Goal: Task Accomplishment & Management: Use online tool/utility

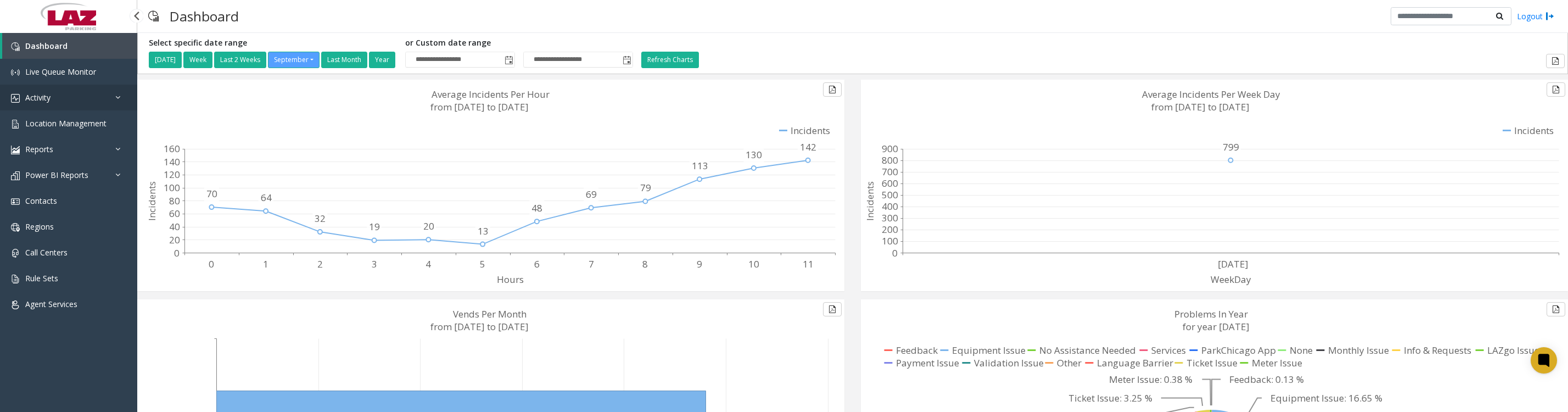
click at [55, 94] on link "Activity" at bounding box center [69, 97] width 137 height 25
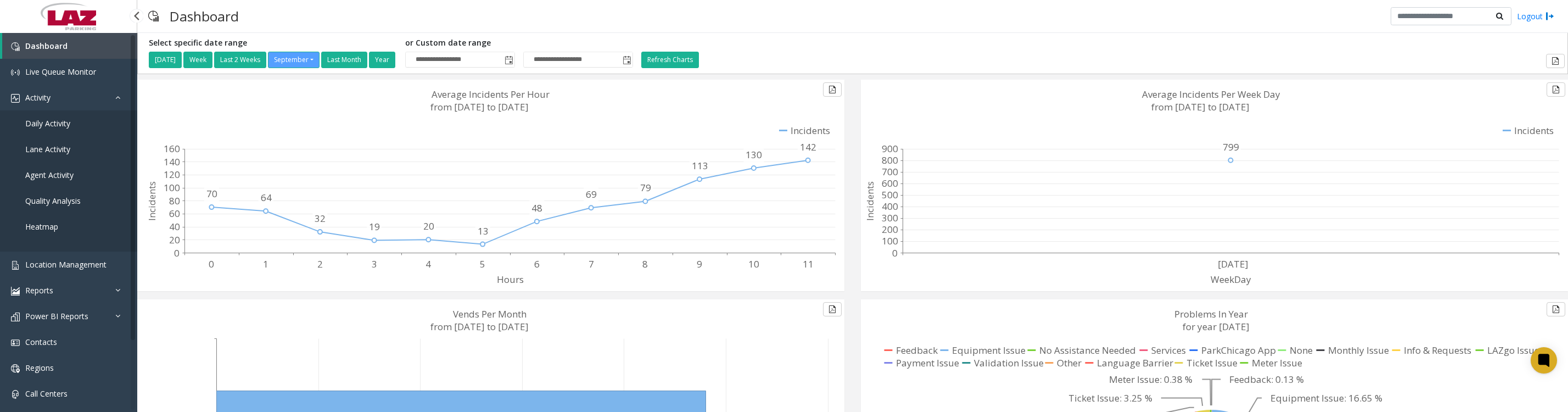
click at [55, 129] on span "Daily Activity" at bounding box center [48, 123] width 45 height 11
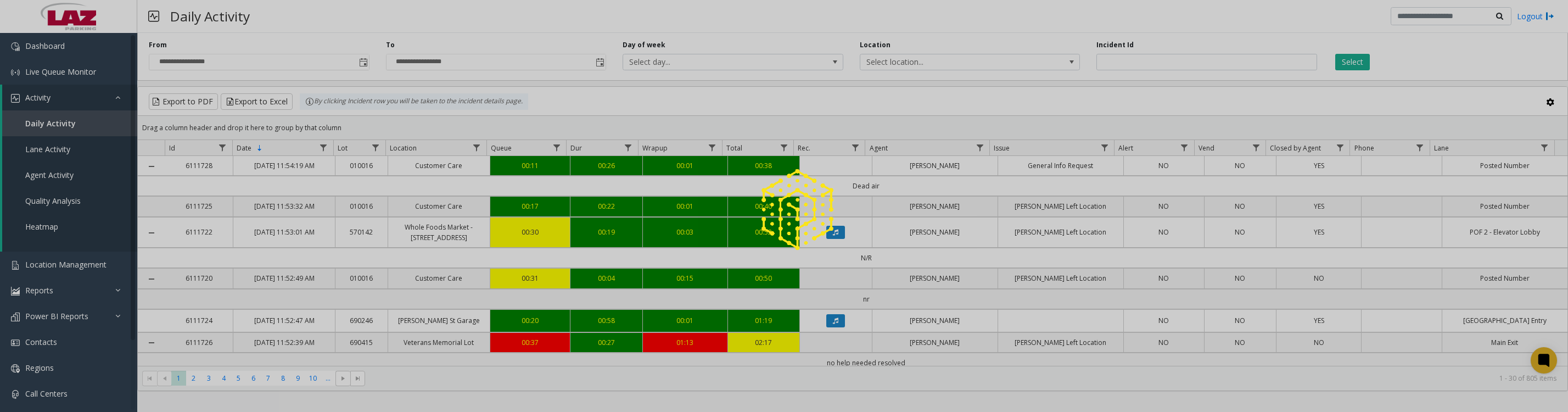
click at [358, 64] on div at bounding box center [784, 206] width 1568 height 412
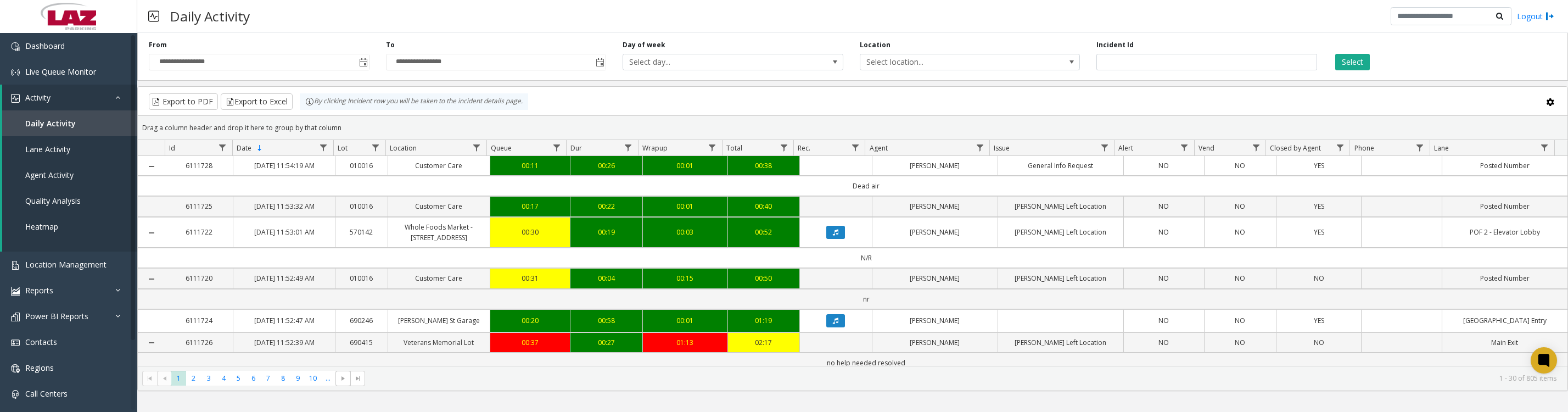
click at [361, 66] on span "Toggle popup" at bounding box center [363, 62] width 8 height 8
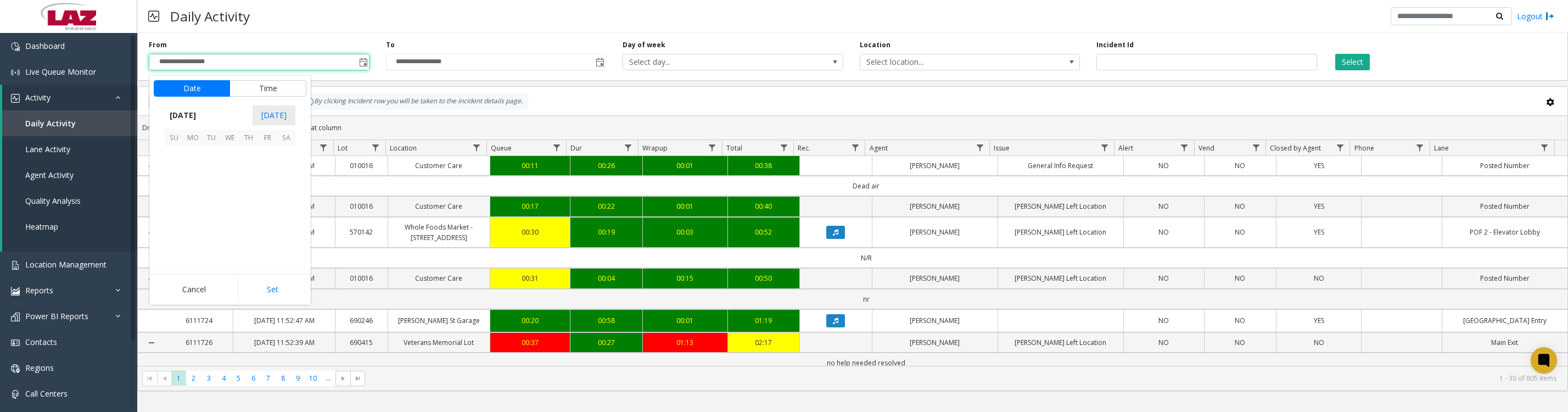
scroll to position [197024, 0]
click at [190, 165] on span "1" at bounding box center [193, 155] width 19 height 19
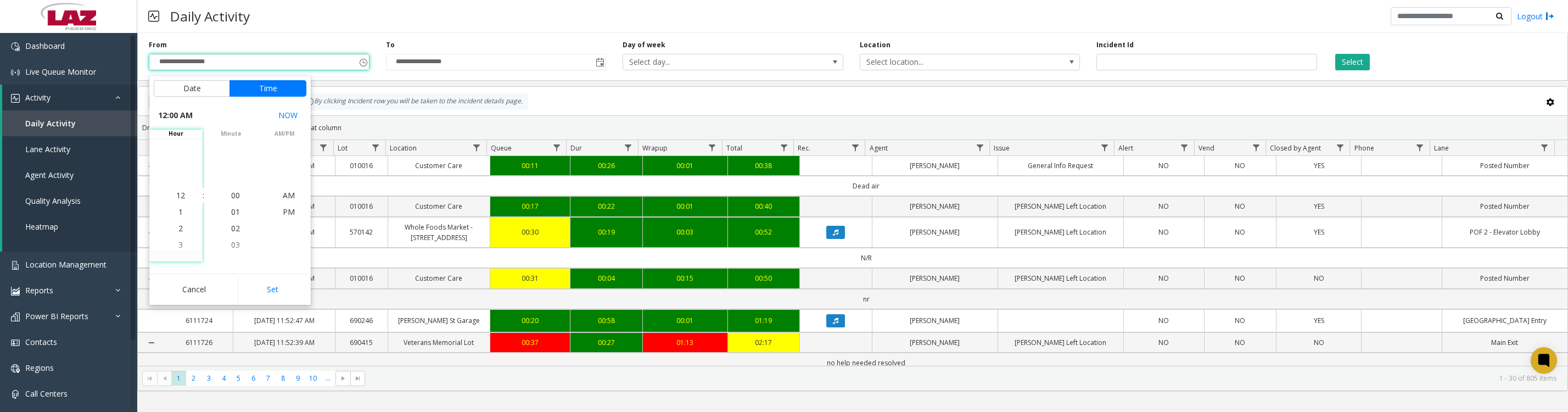
click at [244, 292] on button "Set" at bounding box center [272, 289] width 69 height 24
type input "**********"
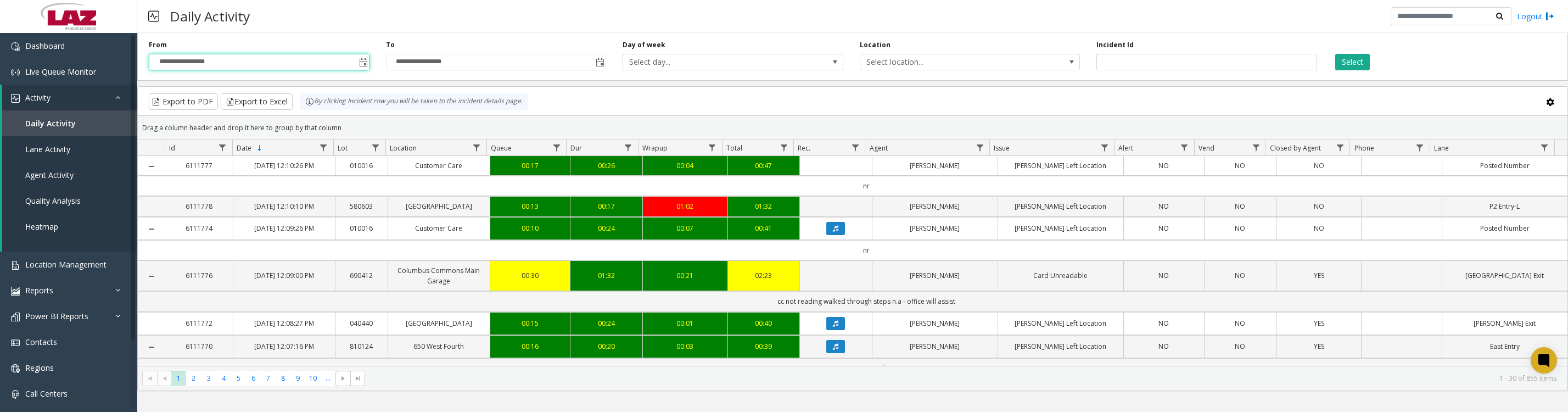
click at [985, 62] on span "Select location..." at bounding box center [948, 62] width 176 height 15
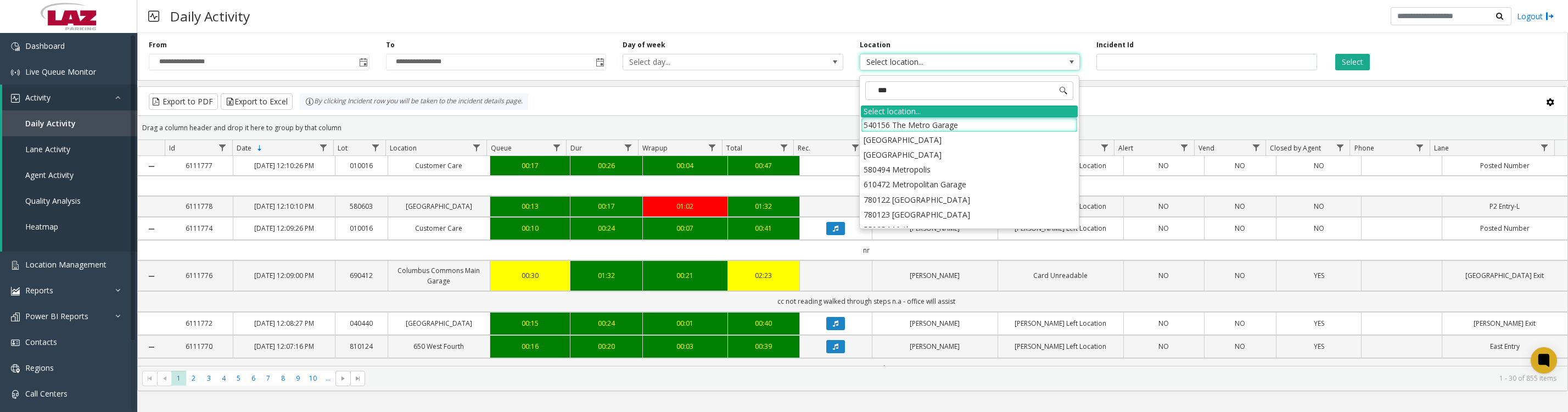
type input "****"
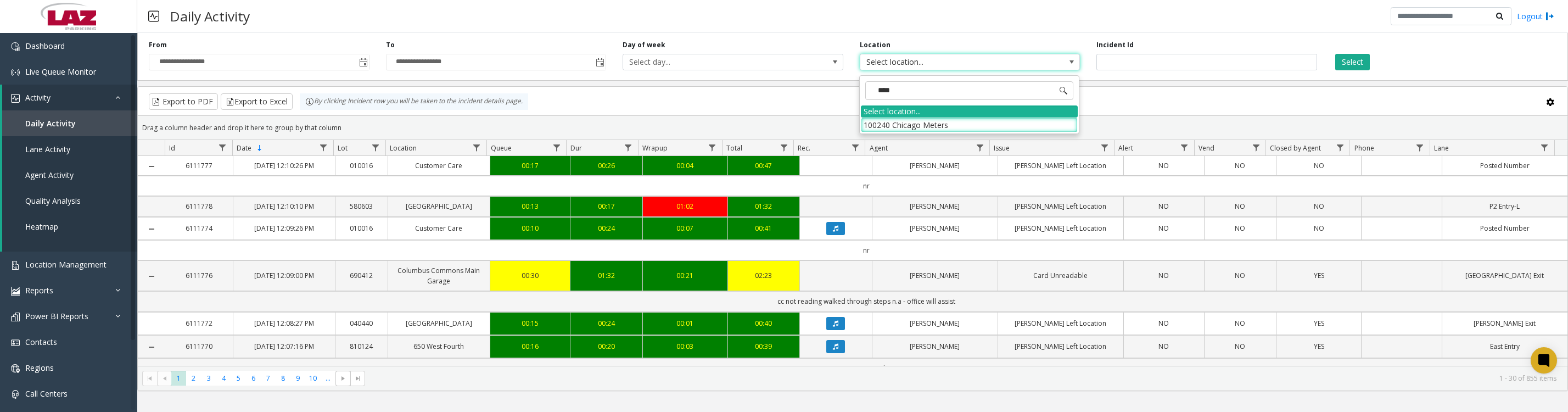
click at [878, 123] on li "100240 Chicago Meters" at bounding box center [969, 124] width 217 height 15
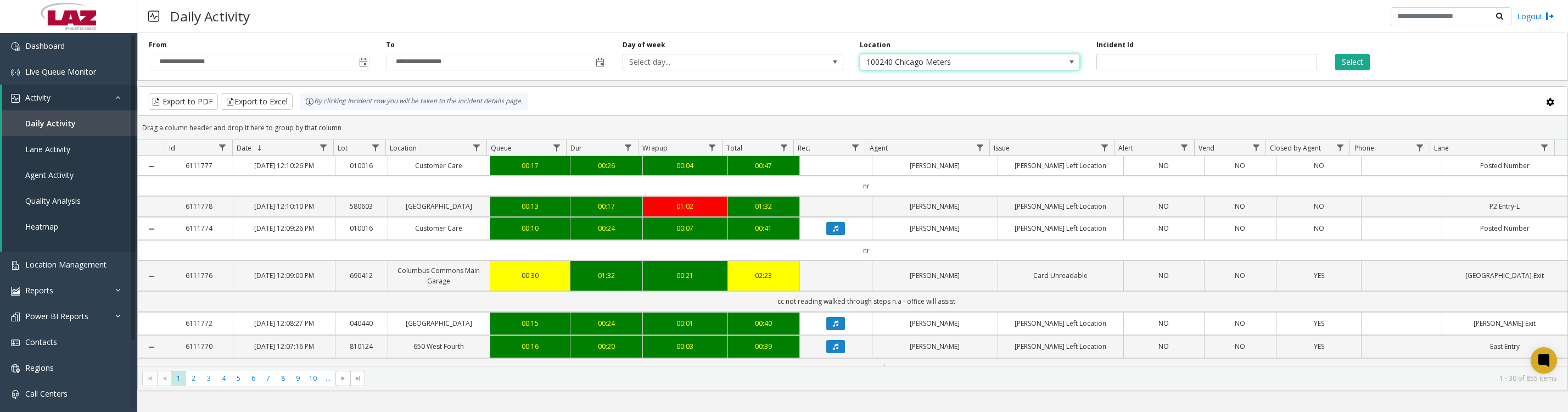
click at [1357, 61] on button "Select" at bounding box center [1352, 62] width 35 height 16
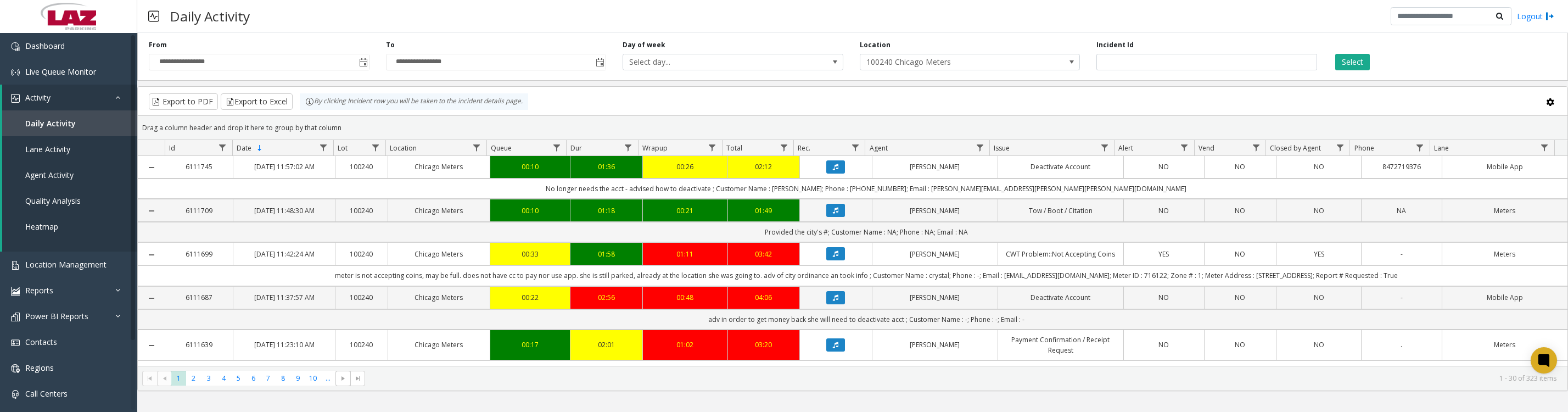
click at [976, 152] on span "Data table" at bounding box center [980, 147] width 8 height 8
click at [1000, 206] on input "Agent Filter" at bounding box center [1027, 201] width 93 height 19
type input "****"
click button "Filter" at bounding box center [1051, 302] width 45 height 24
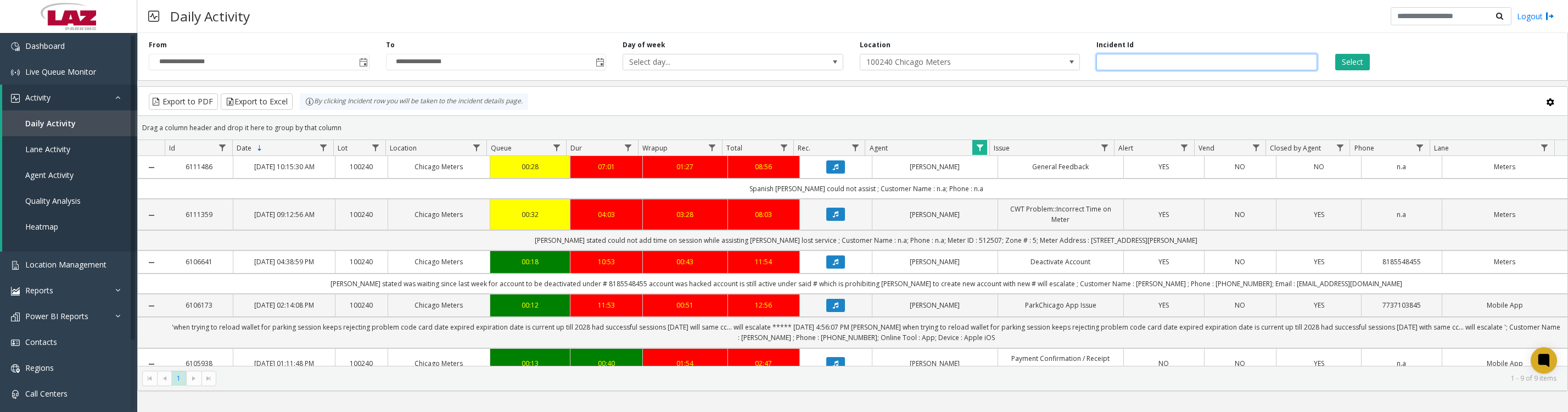
click at [1224, 62] on input "number" at bounding box center [1207, 62] width 221 height 16
type input "*******"
click at [1351, 61] on button "Select" at bounding box center [1352, 62] width 35 height 16
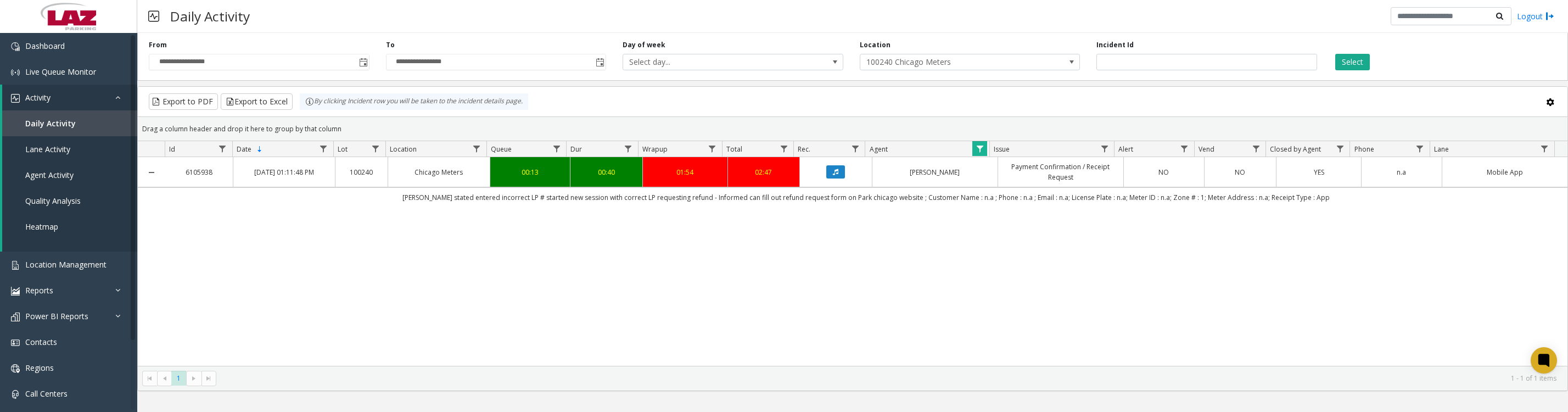
click at [830, 178] on button "Data table" at bounding box center [835, 171] width 19 height 13
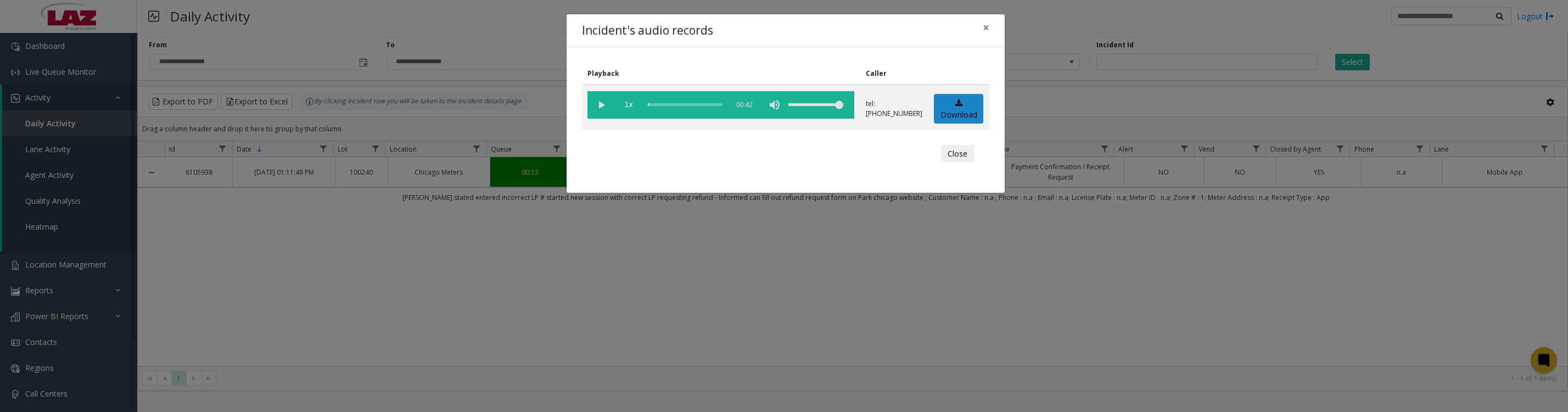
click at [602, 106] on vg-play-pause at bounding box center [602, 105] width 28 height 28
click at [957, 157] on button "Close" at bounding box center [957, 154] width 33 height 18
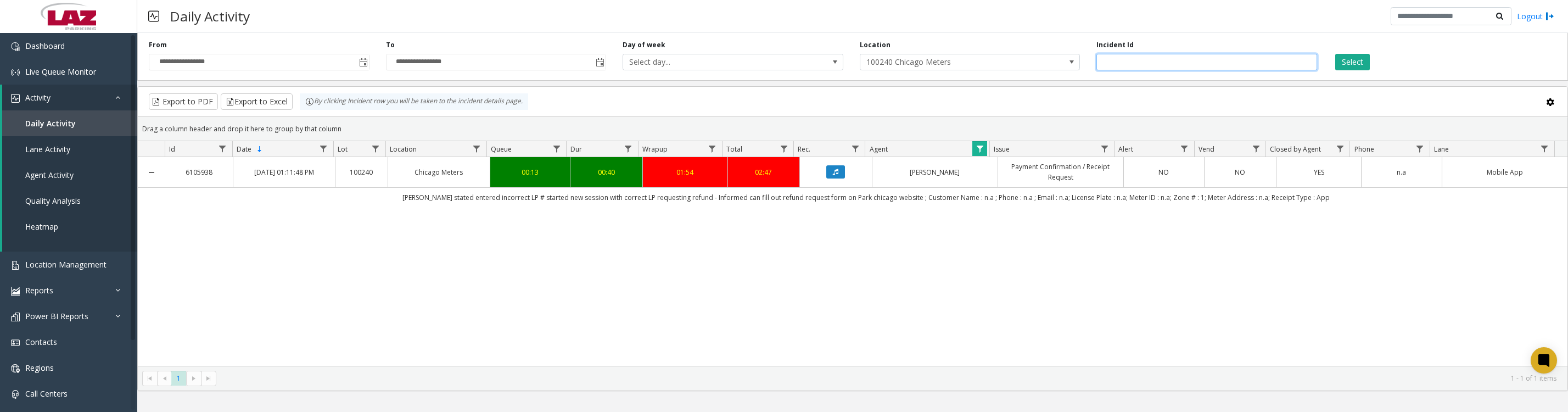
drag, startPoint x: 1160, startPoint y: 64, endPoint x: 1098, endPoint y: 63, distance: 62.0
click at [1098, 63] on input "*******" at bounding box center [1207, 62] width 221 height 16
click at [1367, 62] on button "Select" at bounding box center [1352, 62] width 35 height 16
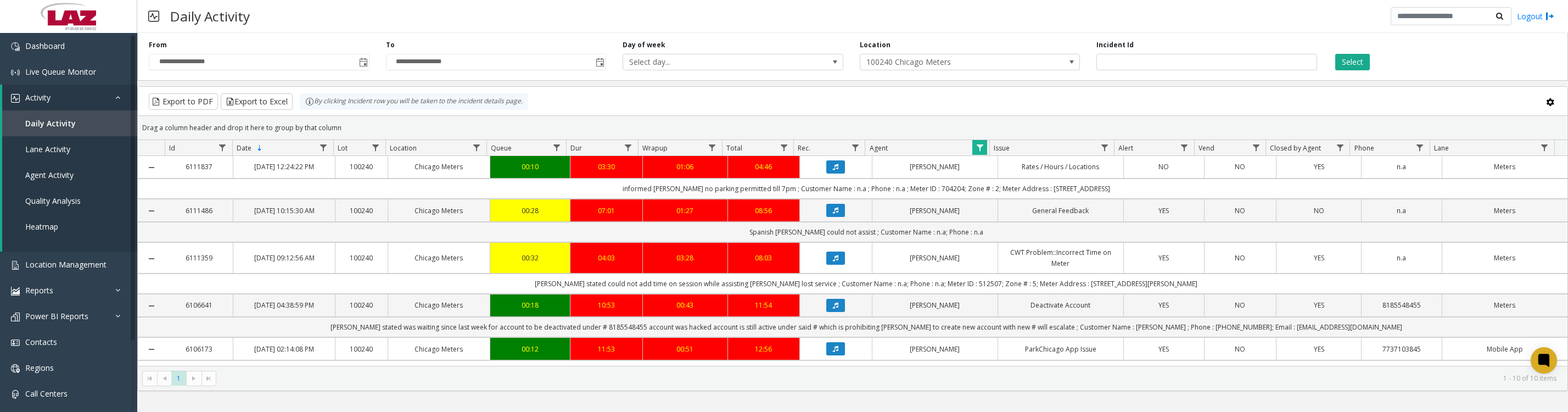
click at [833, 171] on icon "Data table" at bounding box center [835, 167] width 5 height 7
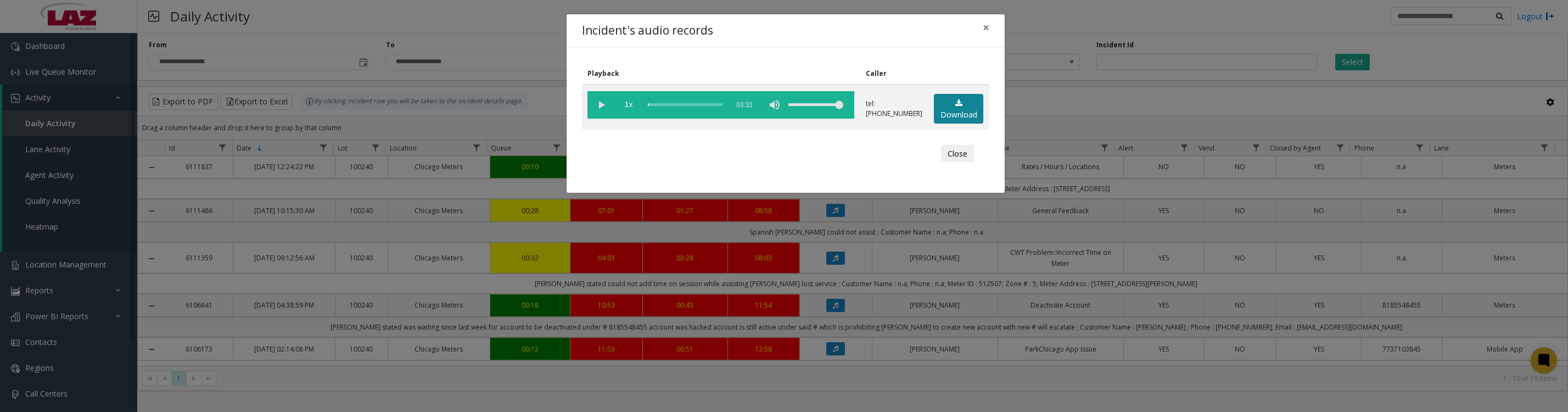
click at [953, 123] on link "Download" at bounding box center [959, 109] width 49 height 30
click at [592, 110] on vg-play-pause at bounding box center [602, 105] width 28 height 28
click at [944, 161] on button "Close" at bounding box center [957, 154] width 33 height 18
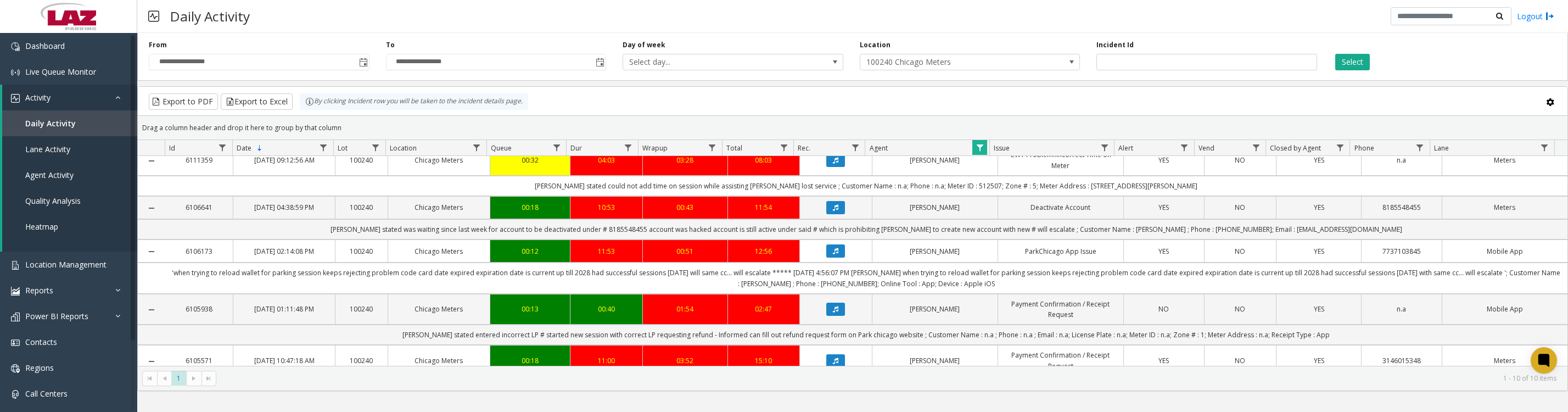
scroll to position [137, 0]
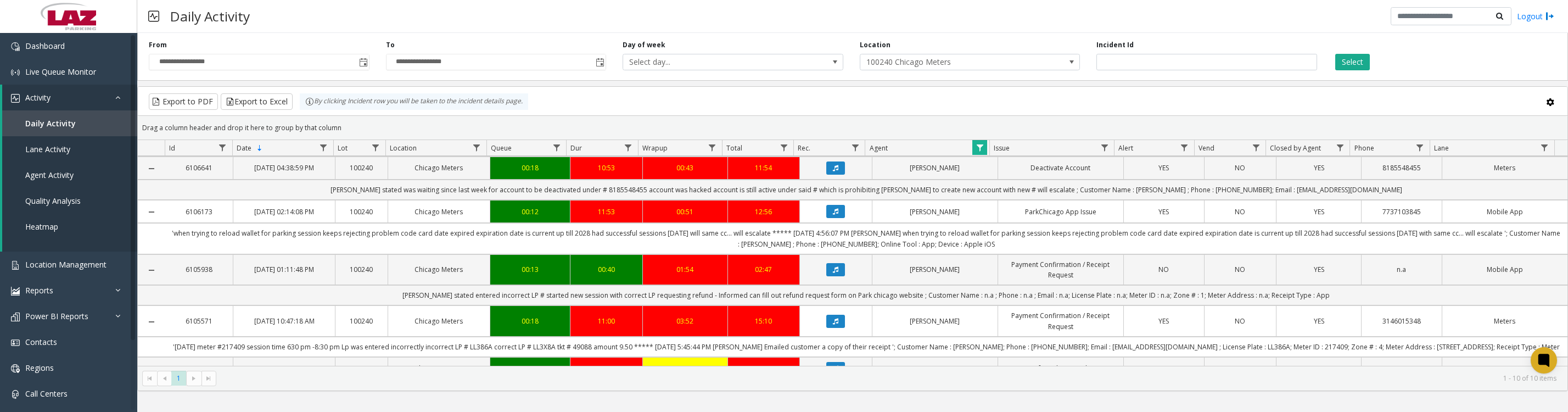
click at [826, 174] on button "Data table" at bounding box center [835, 167] width 19 height 13
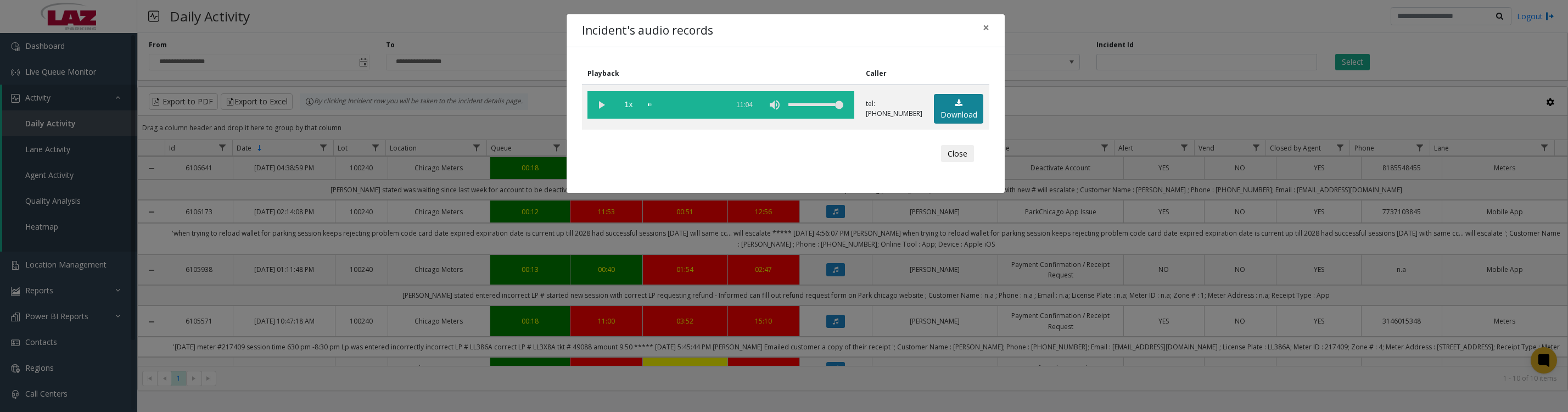
click at [949, 117] on link "Download" at bounding box center [959, 109] width 49 height 30
click at [942, 163] on button "Close" at bounding box center [957, 154] width 33 height 18
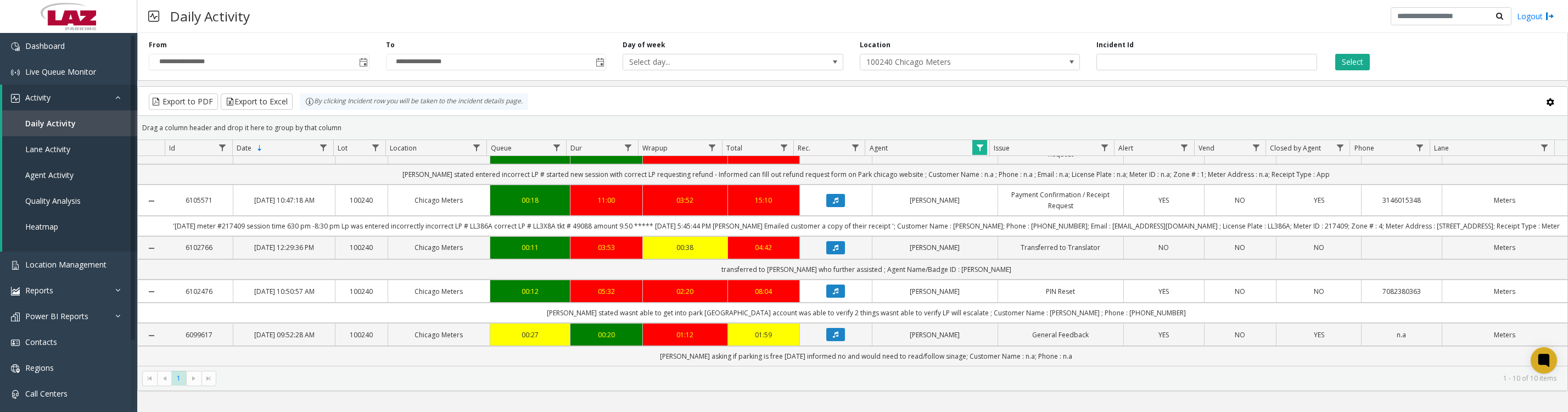
scroll to position [340, 0]
click at [833, 331] on icon "Data table" at bounding box center [835, 334] width 5 height 7
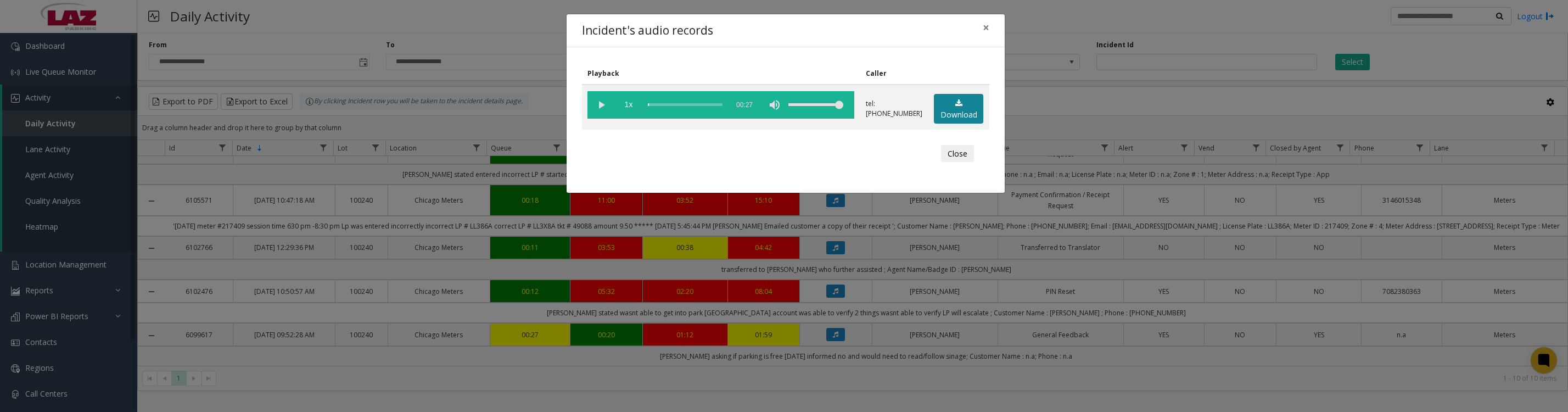
click at [957, 124] on link "Download" at bounding box center [959, 109] width 49 height 30
click at [595, 111] on vg-play-pause at bounding box center [602, 105] width 28 height 28
click at [942, 163] on button "Close" at bounding box center [957, 154] width 33 height 18
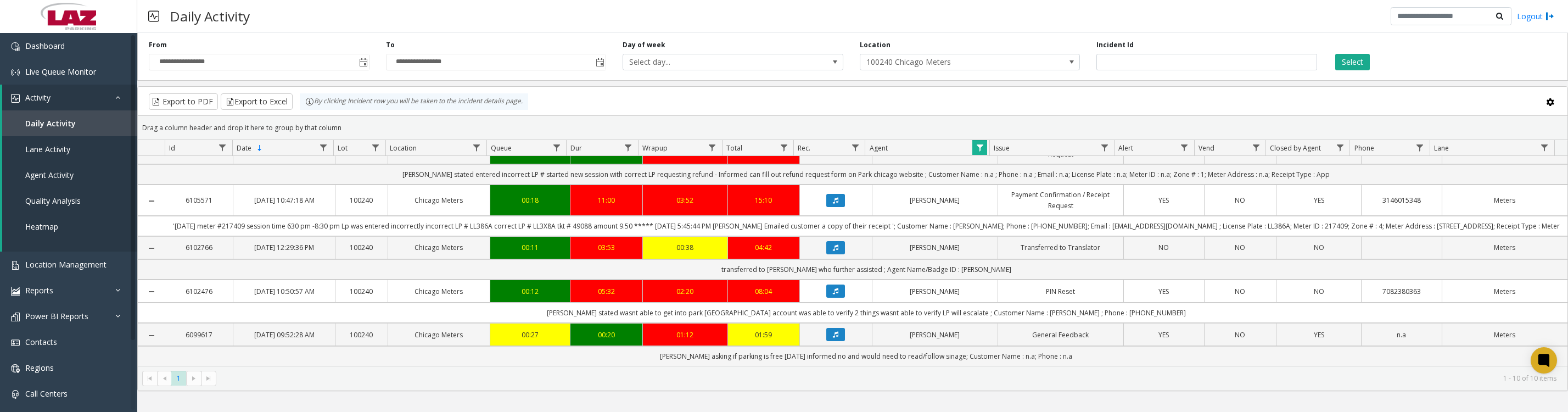
click at [983, 151] on span "Data table" at bounding box center [980, 147] width 8 height 8
click at [1007, 300] on button "Clear" at bounding box center [1003, 302] width 45 height 24
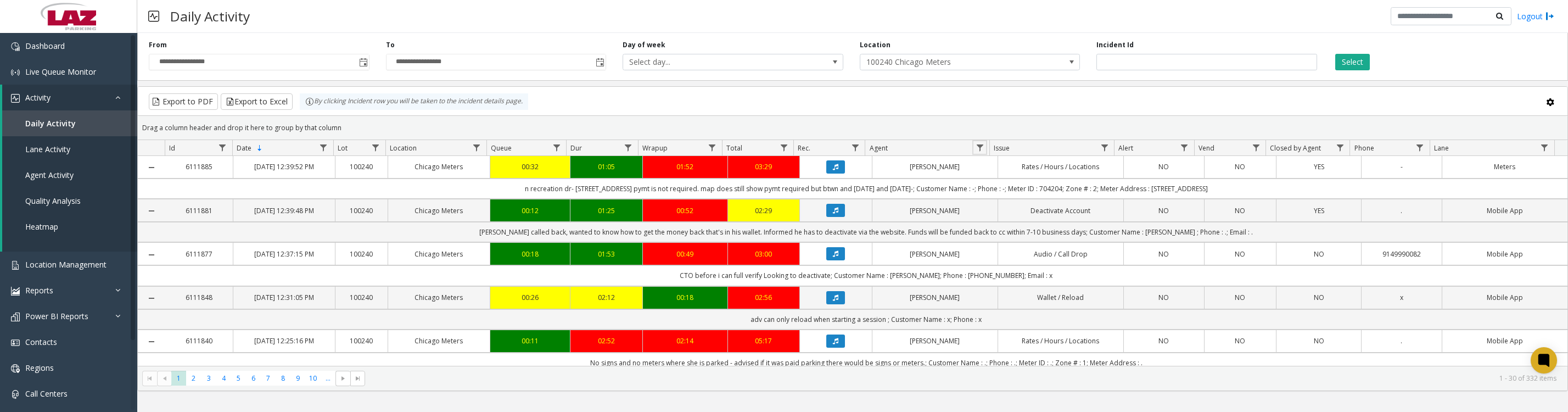
click at [979, 152] on span "Data table" at bounding box center [980, 147] width 8 height 8
click at [1003, 201] on input "Agent Filter" at bounding box center [1027, 201] width 93 height 19
type input "*****"
click button "Filter" at bounding box center [1051, 302] width 45 height 24
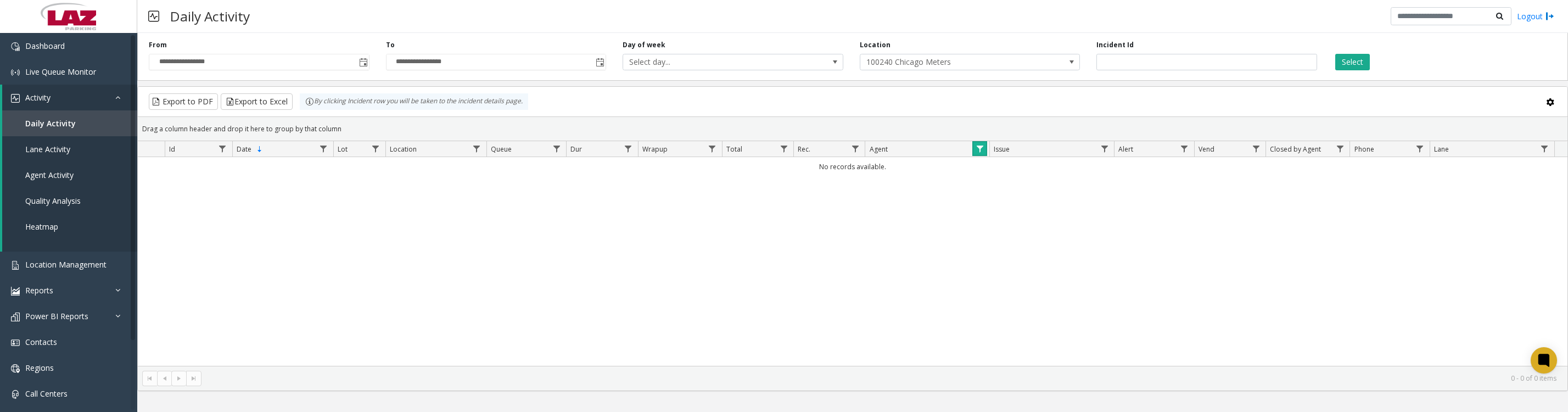
click at [977, 154] on span "Data table" at bounding box center [980, 148] width 8 height 8
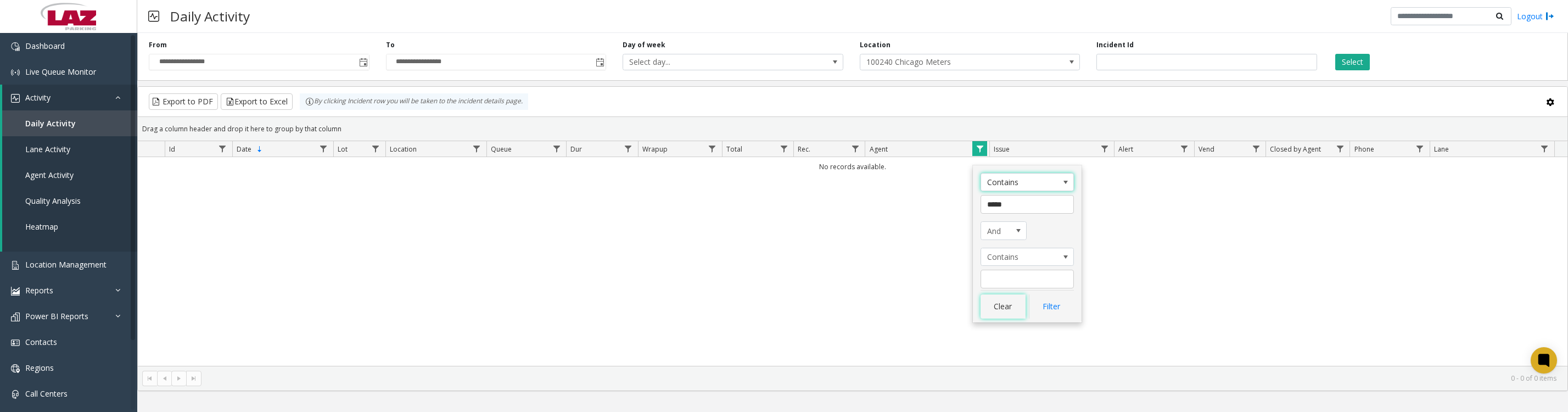
click at [1002, 309] on button "Clear" at bounding box center [1003, 306] width 45 height 24
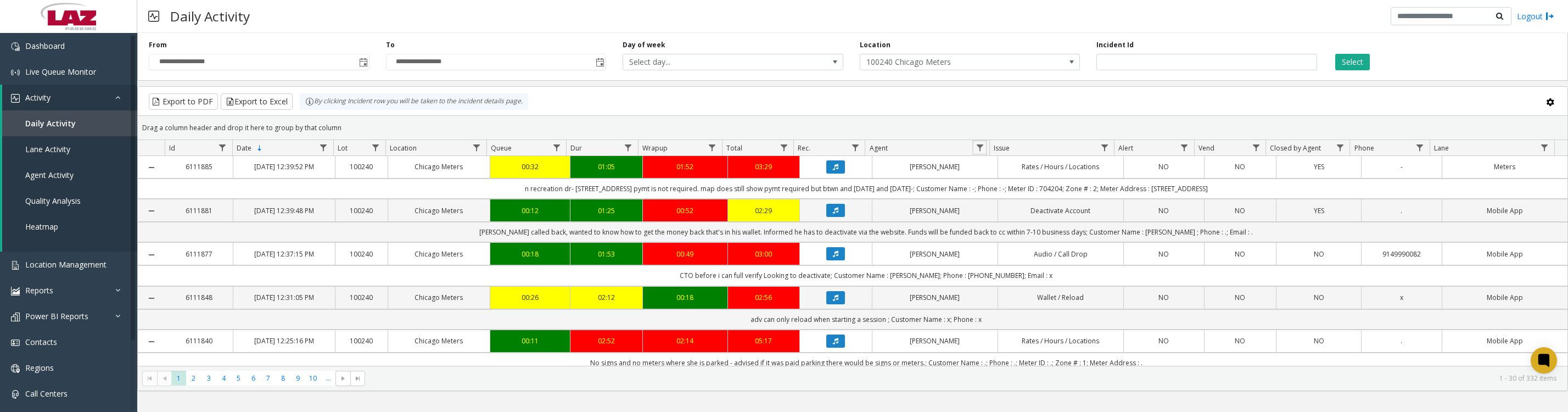
click at [976, 150] on span "Data table" at bounding box center [980, 147] width 8 height 8
click at [993, 203] on input "Agent Filter" at bounding box center [1027, 201] width 93 height 19
type input "****"
click button "Filter" at bounding box center [1051, 302] width 45 height 24
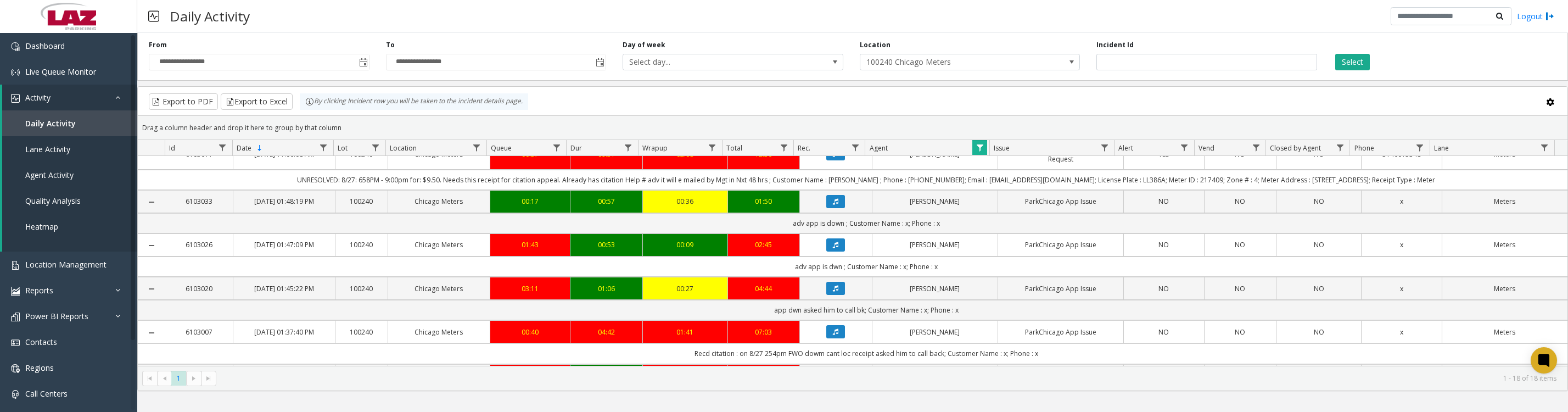
scroll to position [412, 0]
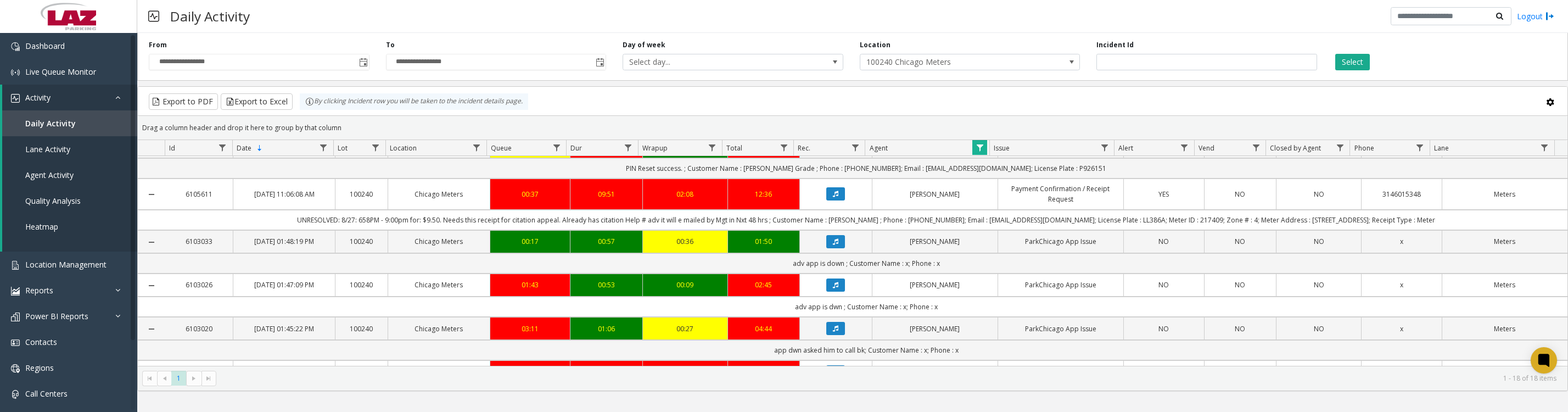
click at [833, 106] on icon "Data table" at bounding box center [835, 103] width 5 height 7
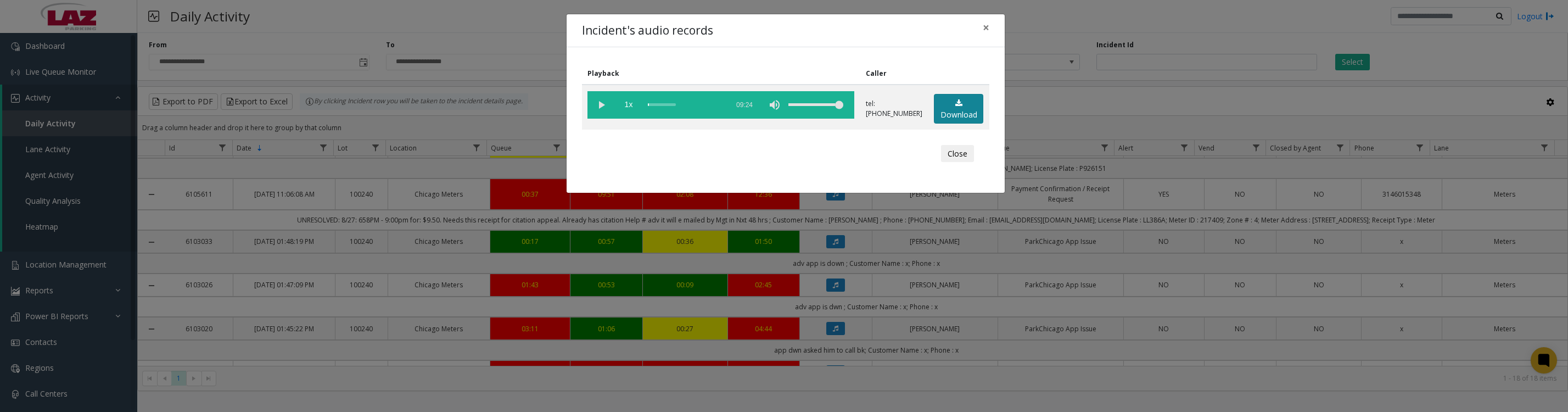
click at [973, 108] on link "Download" at bounding box center [959, 109] width 49 height 30
click at [598, 103] on vg-play-pause at bounding box center [602, 105] width 28 height 28
